Goal: Information Seeking & Learning: Learn about a topic

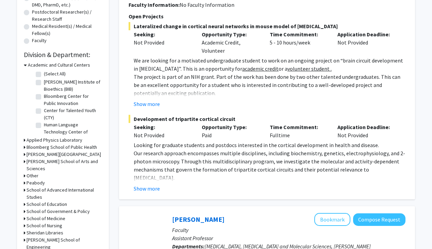
scroll to position [173, 0]
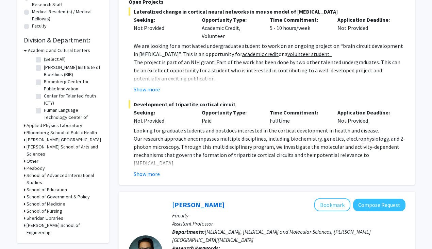
click at [28, 201] on h3 "School of Medicine" at bounding box center [46, 204] width 39 height 7
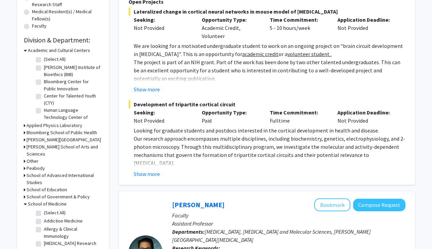
click at [44, 209] on label "(Select All)" at bounding box center [55, 212] width 22 height 7
click at [44, 209] on input "(Select All)" at bounding box center [46, 211] width 4 height 4
checkbox input "true"
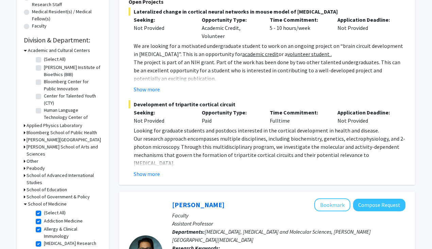
checkbox input "true"
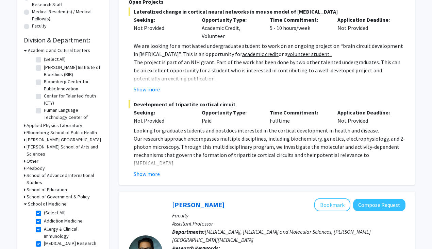
checkbox input "true"
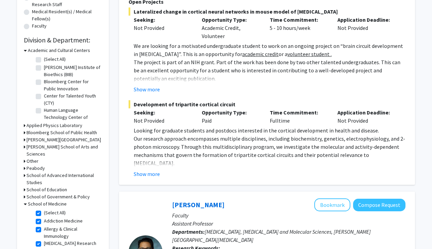
checkbox input "true"
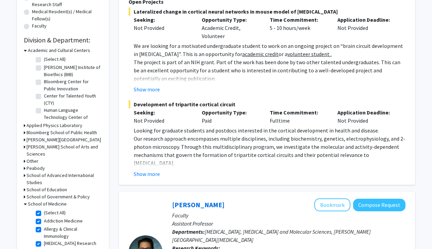
checkbox input "true"
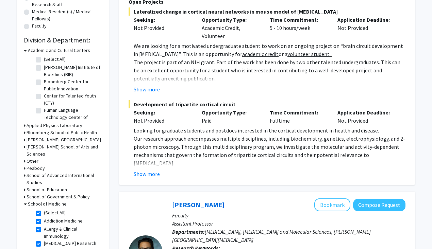
checkbox input "true"
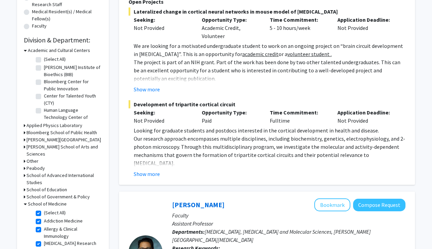
checkbox input "true"
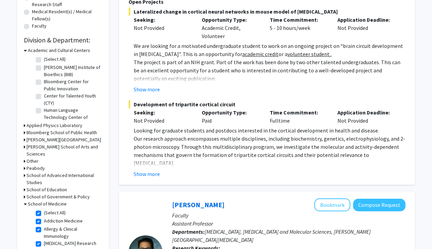
checkbox input "true"
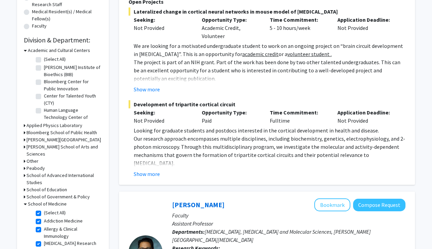
checkbox input "true"
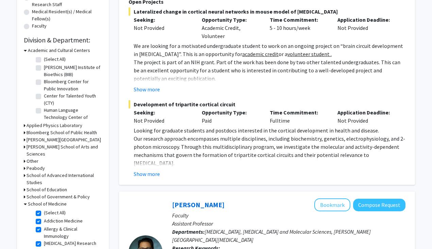
checkbox input "true"
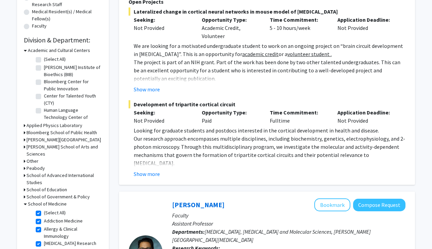
checkbox input "true"
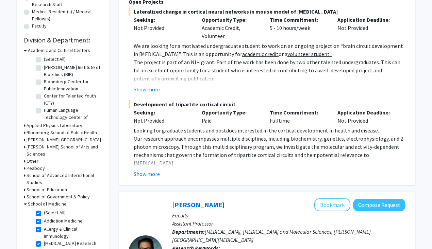
checkbox input "true"
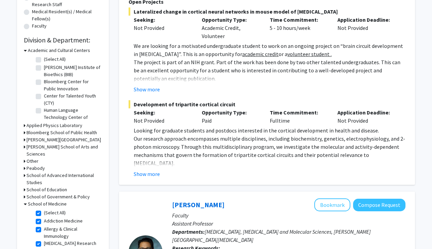
checkbox input "true"
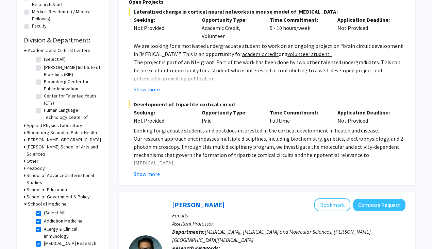
checkbox input "true"
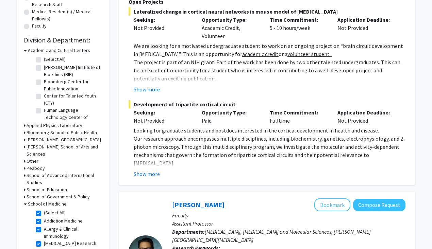
checkbox input "true"
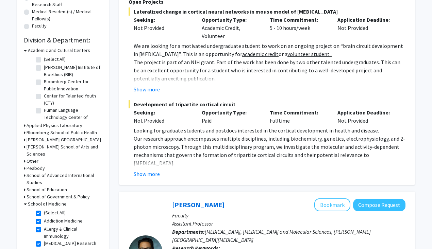
checkbox input "true"
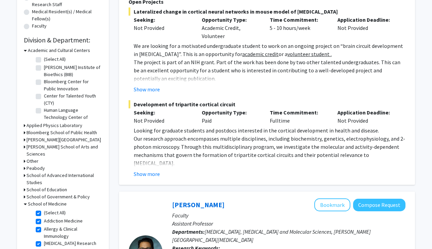
checkbox input "true"
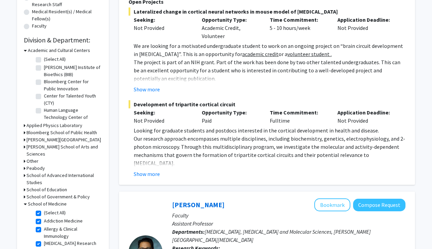
checkbox input "true"
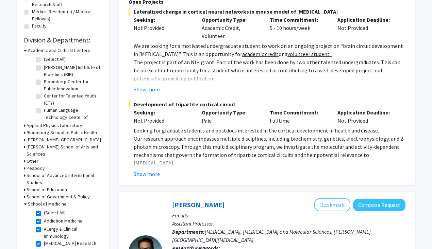
checkbox input "true"
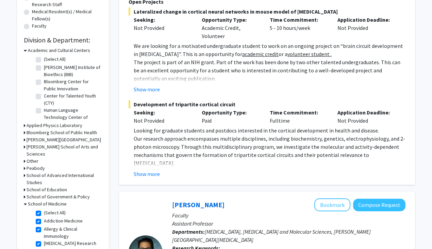
checkbox input "true"
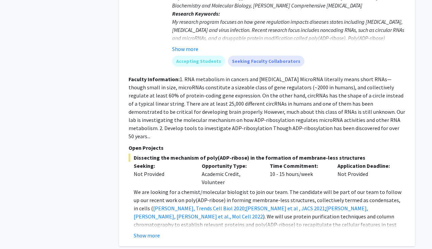
scroll to position [3059, 0]
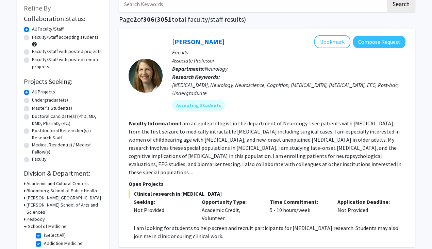
scroll to position [40, 0]
click at [225, 168] on fg-read-more "I am an epileptologist in the department of Neurology. I see patients with [MED…" at bounding box center [265, 148] width 273 height 56
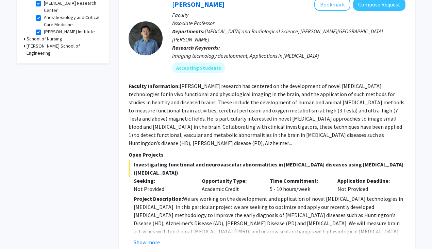
scroll to position [304, 0]
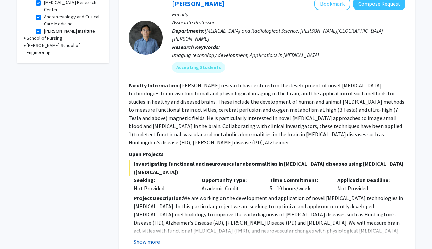
click at [147, 238] on button "Show more" at bounding box center [147, 242] width 26 height 8
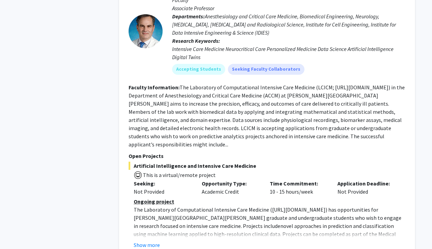
scroll to position [2652, 0]
